Goal: Task Accomplishment & Management: Use online tool/utility

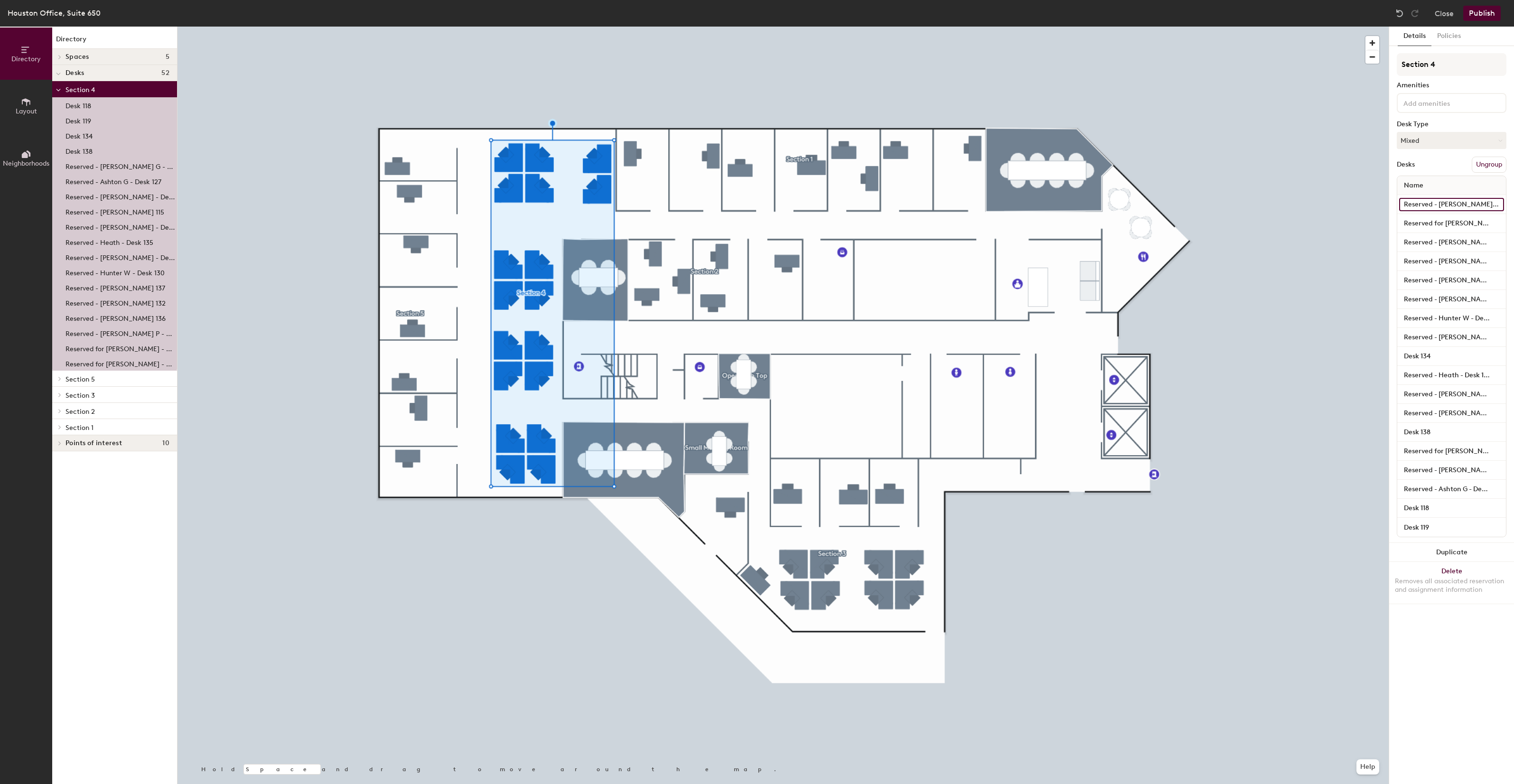
click at [1453, 206] on input "Reserved - [PERSON_NAME] G - Desk 116" at bounding box center [1452, 205] width 105 height 14
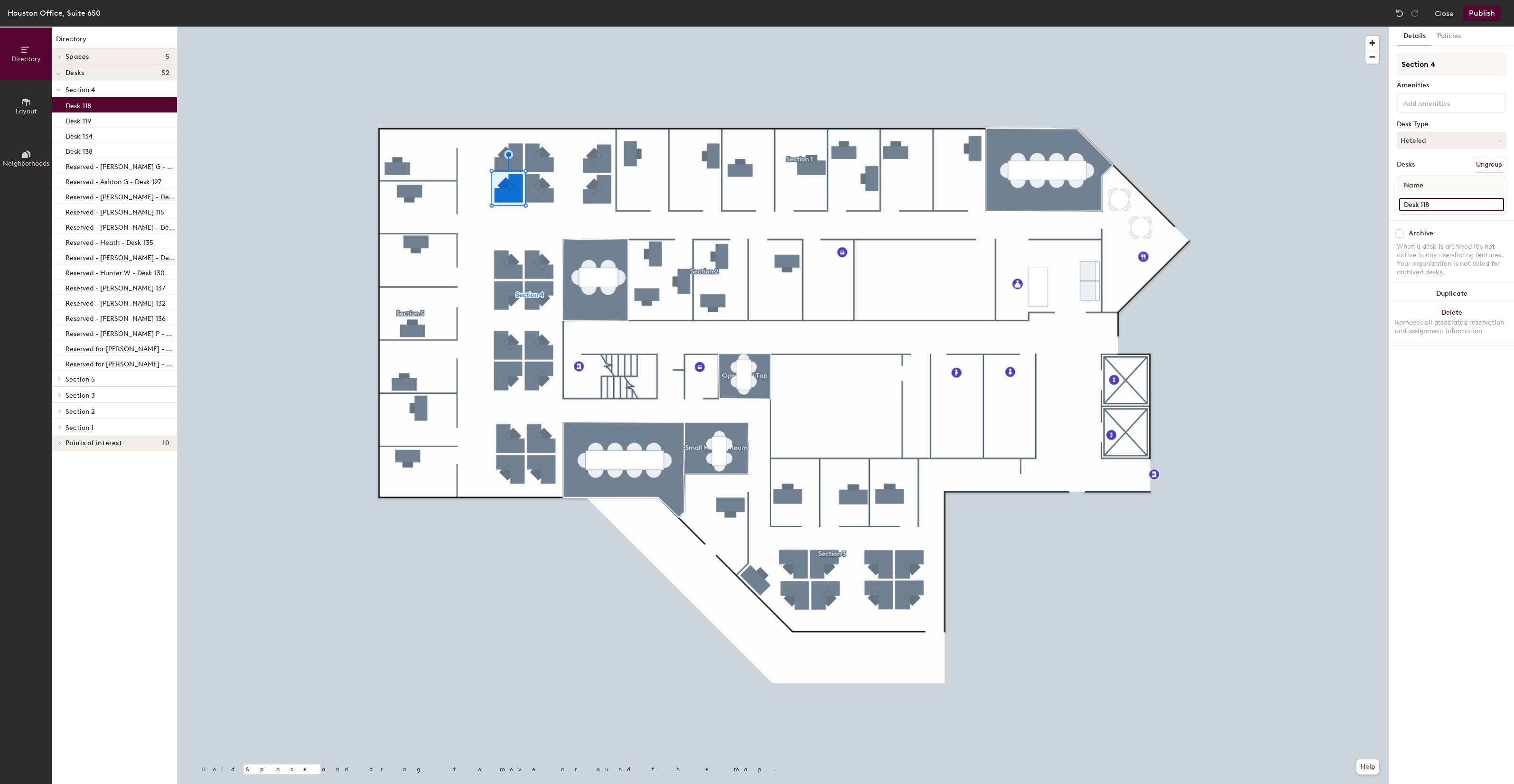
click at [1434, 204] on input "Desk 118" at bounding box center [1452, 205] width 105 height 14
type input "Reserved - [PERSON_NAME] N -Desk 118"
click at [1478, 15] on button "Publish" at bounding box center [1482, 14] width 38 height 15
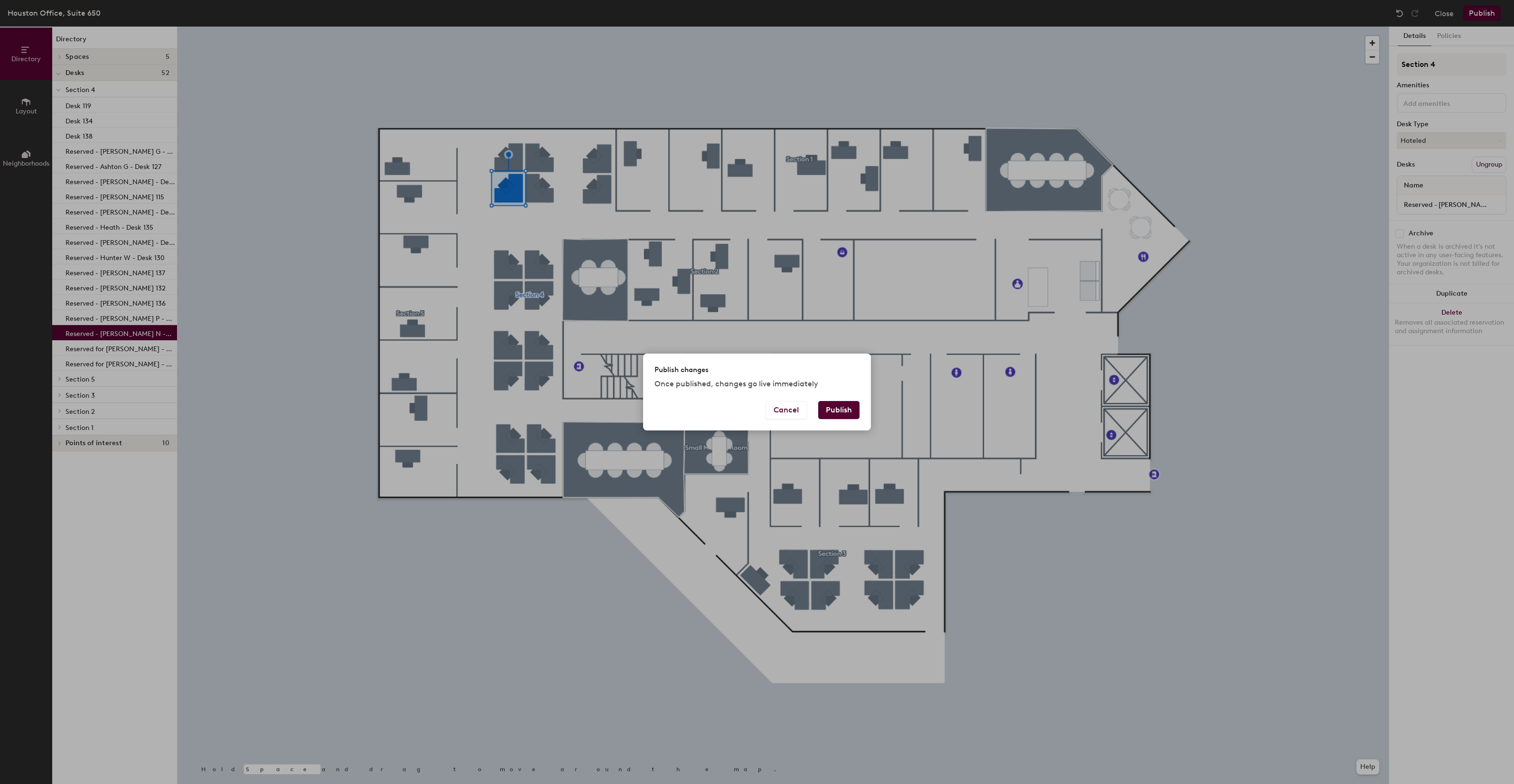
click at [833, 406] on button "Publish" at bounding box center [839, 410] width 41 height 18
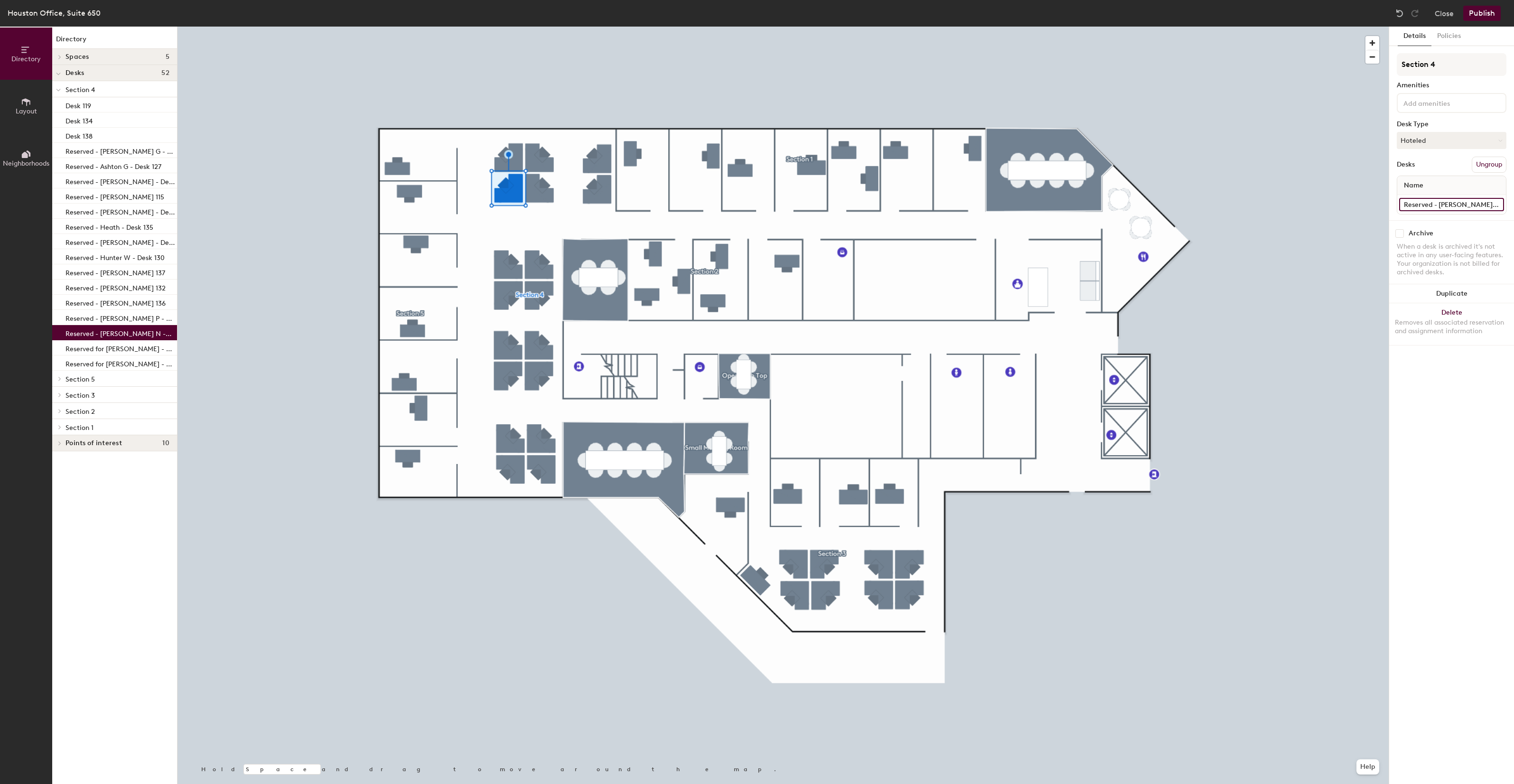
click at [1438, 202] on input "Reserved - [PERSON_NAME] N -Desk 118" at bounding box center [1452, 205] width 105 height 14
type input "Reserved for Vanessa N -Desk 118"
click at [1483, 17] on button "Publish" at bounding box center [1482, 14] width 38 height 15
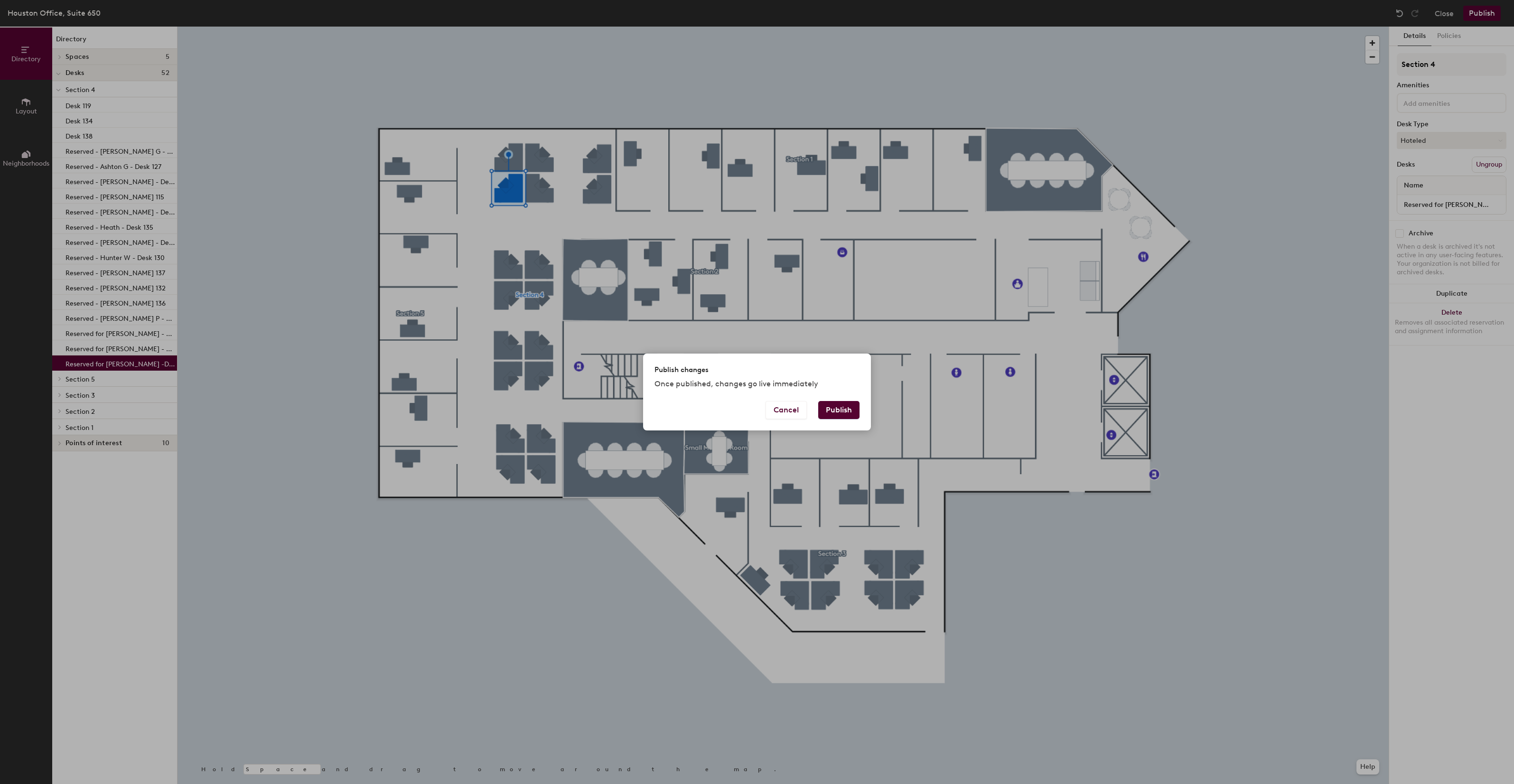
click at [840, 411] on button "Publish" at bounding box center [839, 410] width 41 height 18
